Goal: Transaction & Acquisition: Purchase product/service

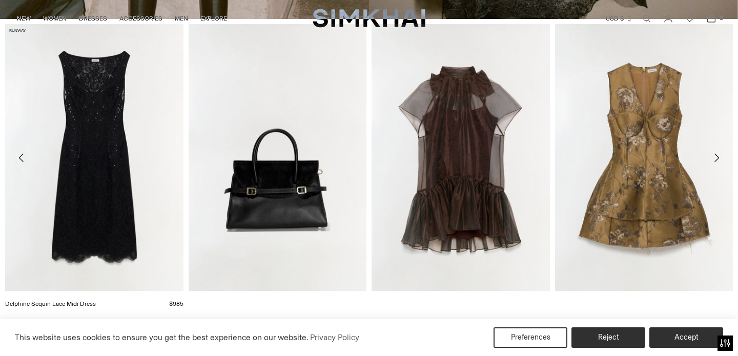
scroll to position [418, 0]
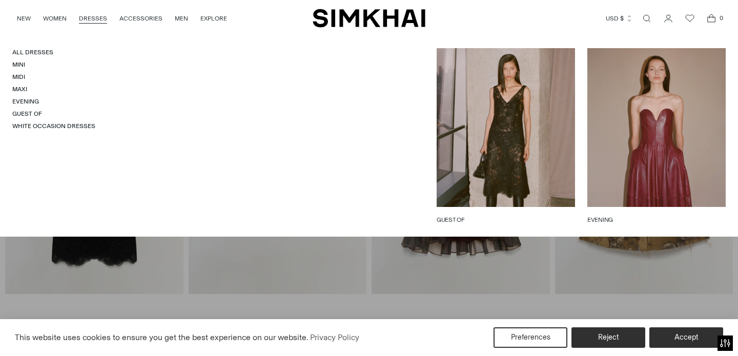
click at [99, 19] on link "DRESSES" at bounding box center [93, 18] width 28 height 23
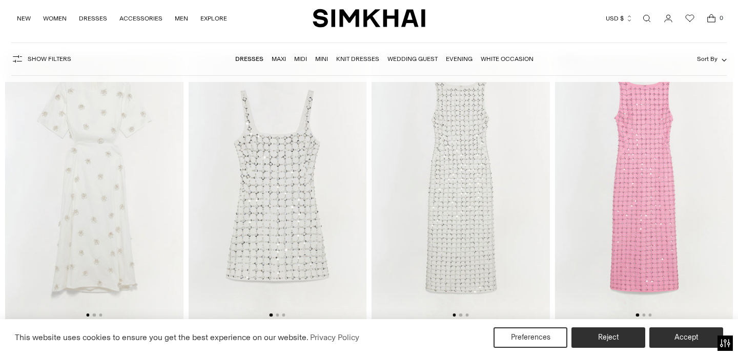
scroll to position [9065, 0]
click at [110, 138] on img at bounding box center [94, 187] width 178 height 267
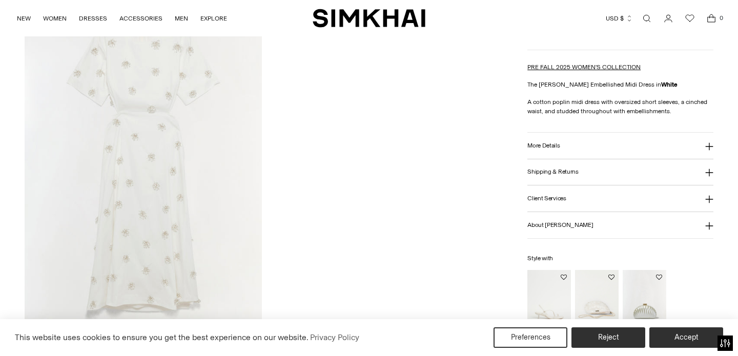
scroll to position [1228, 0]
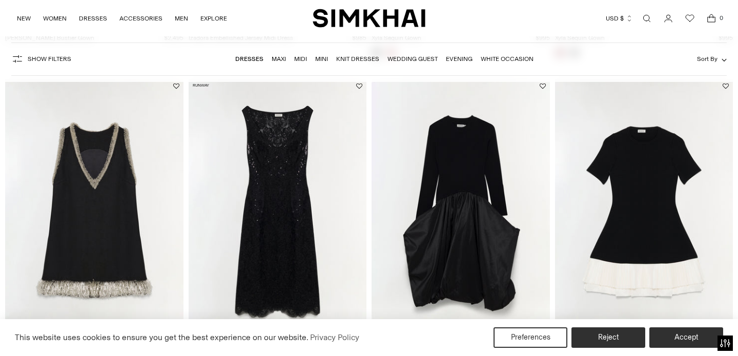
scroll to position [3205, 0]
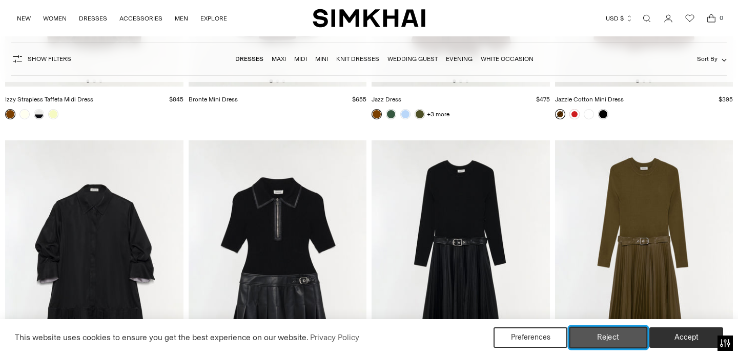
click at [603, 338] on button "Reject" at bounding box center [608, 338] width 78 height 22
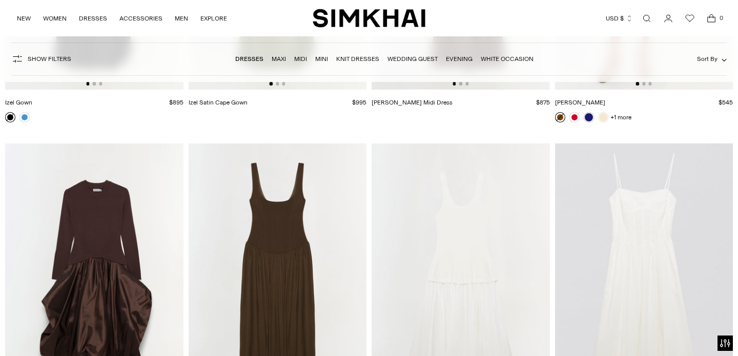
scroll to position [11479, 0]
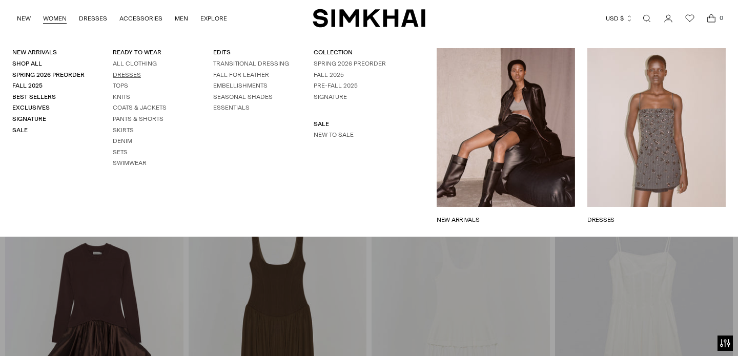
click at [134, 75] on link "Dresses" at bounding box center [127, 74] width 28 height 7
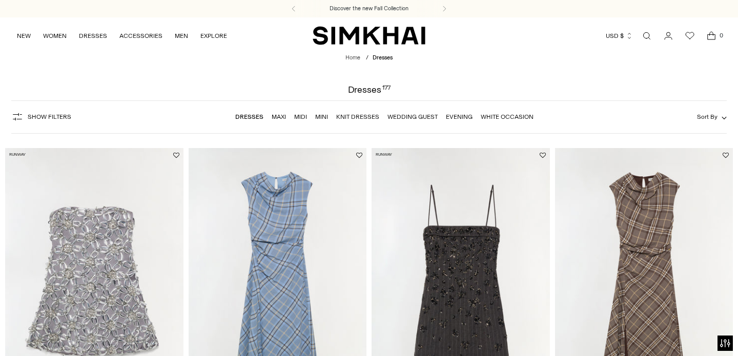
click at [459, 115] on link "Evening" at bounding box center [459, 116] width 27 height 7
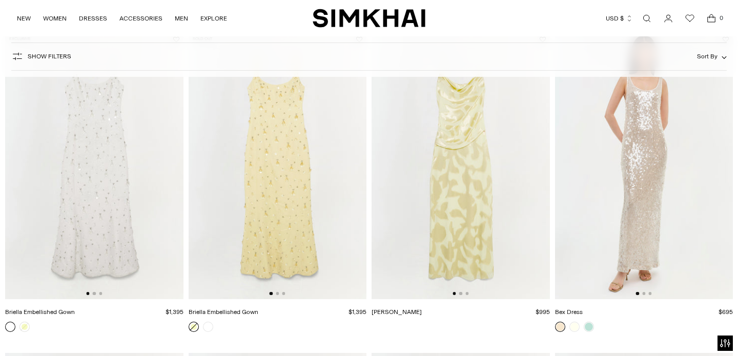
scroll to position [1690, 0]
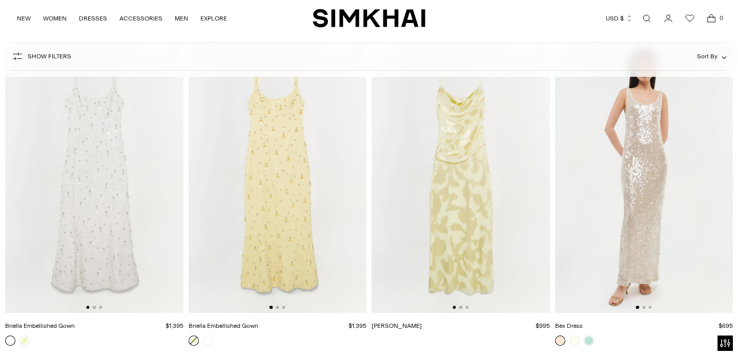
click at [268, 169] on img at bounding box center [277, 179] width 178 height 267
